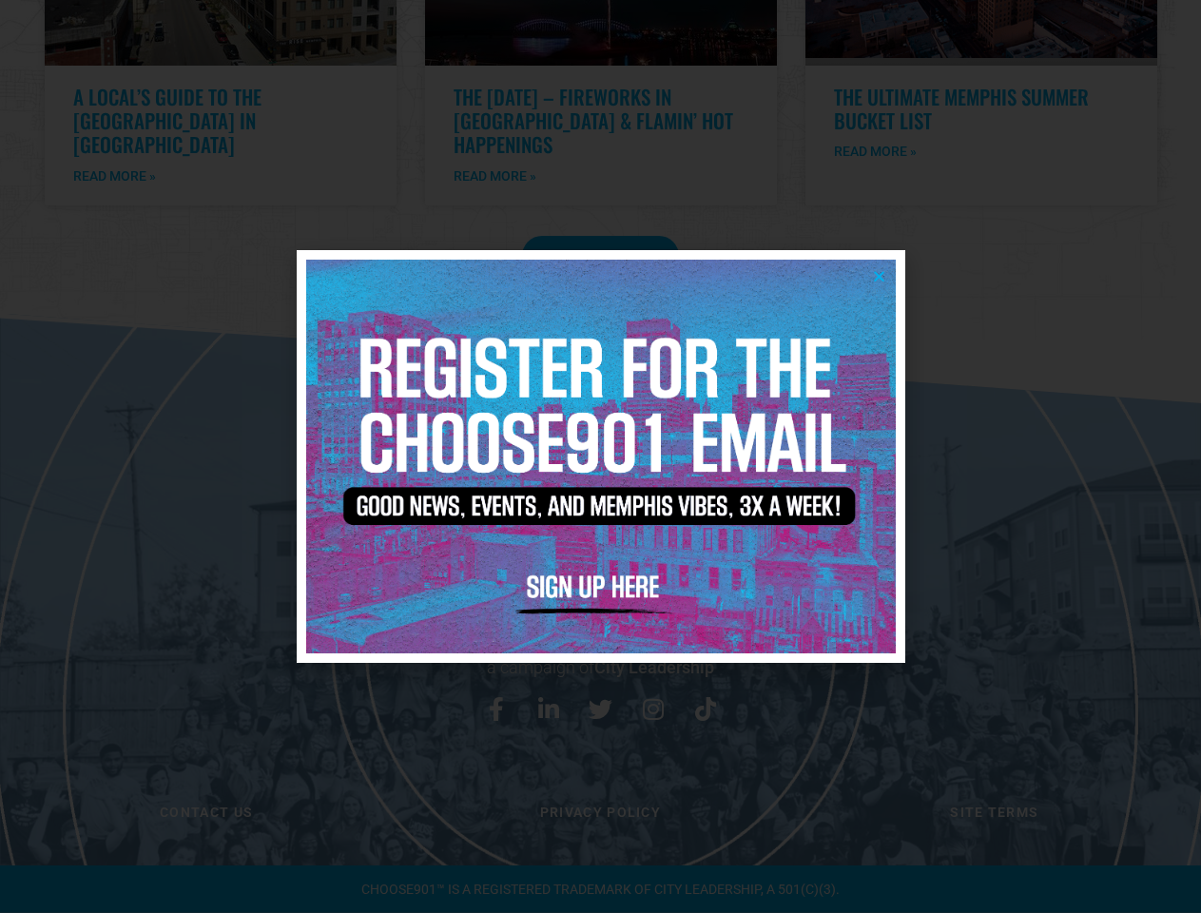
scroll to position [3873, 0]
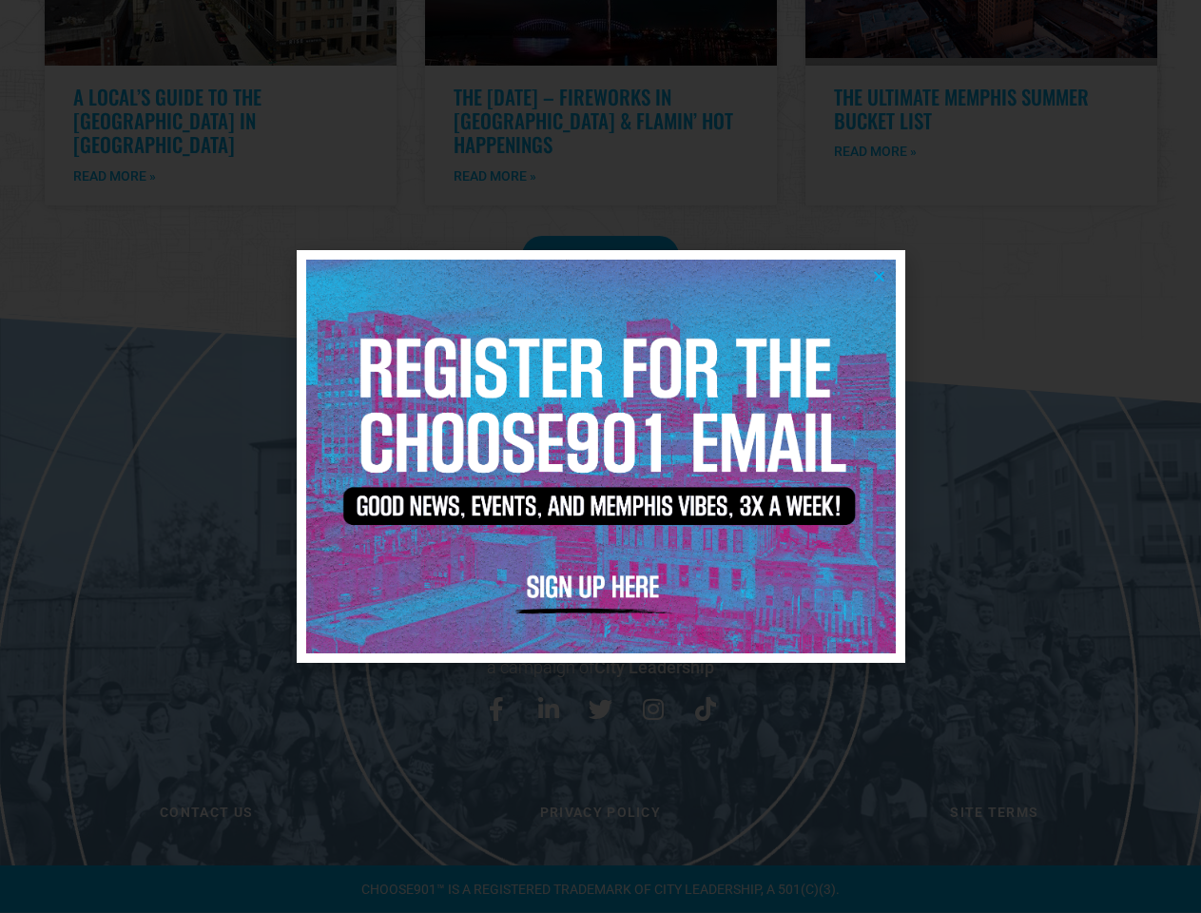
scroll to position [3873, 0]
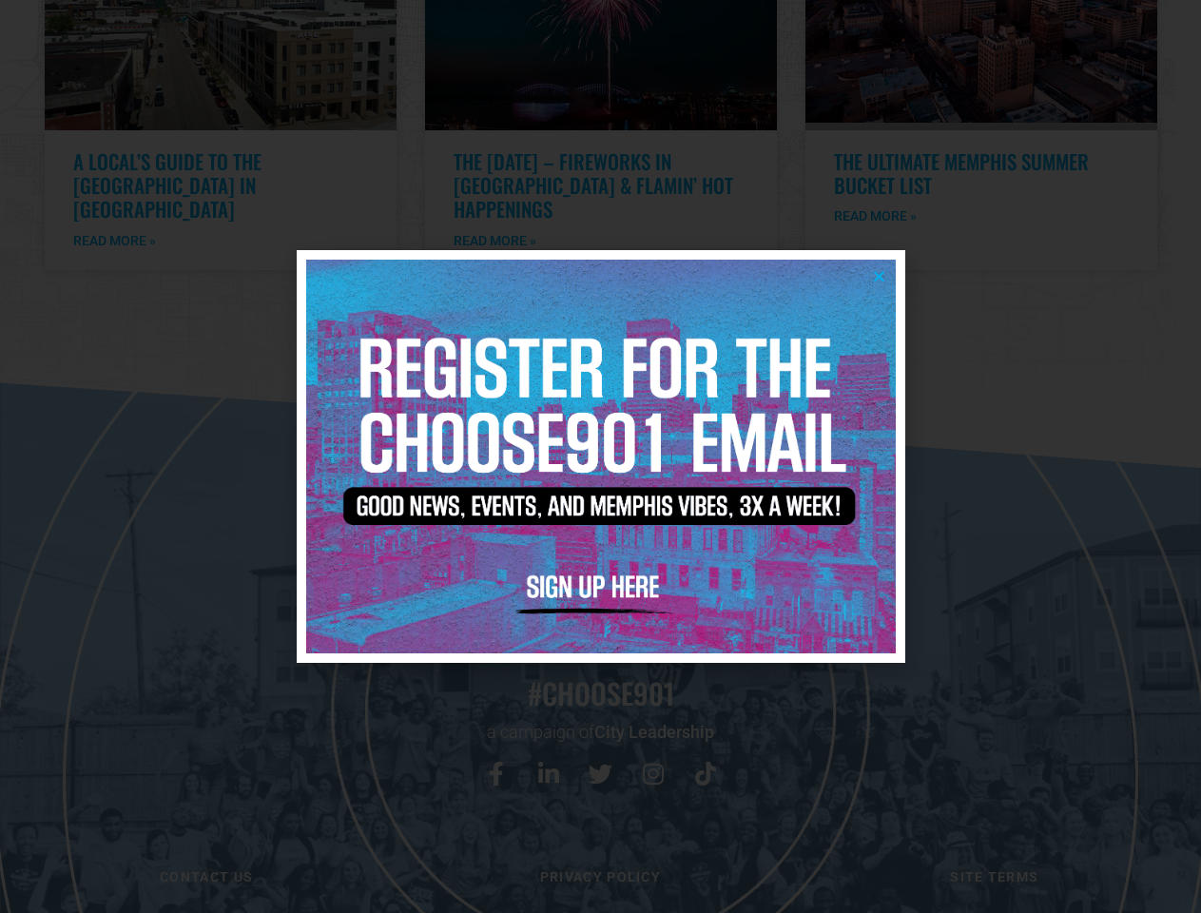
click at [878, 276] on icon "Close" at bounding box center [879, 276] width 14 height 14
